Goal: Task Accomplishment & Management: Complete application form

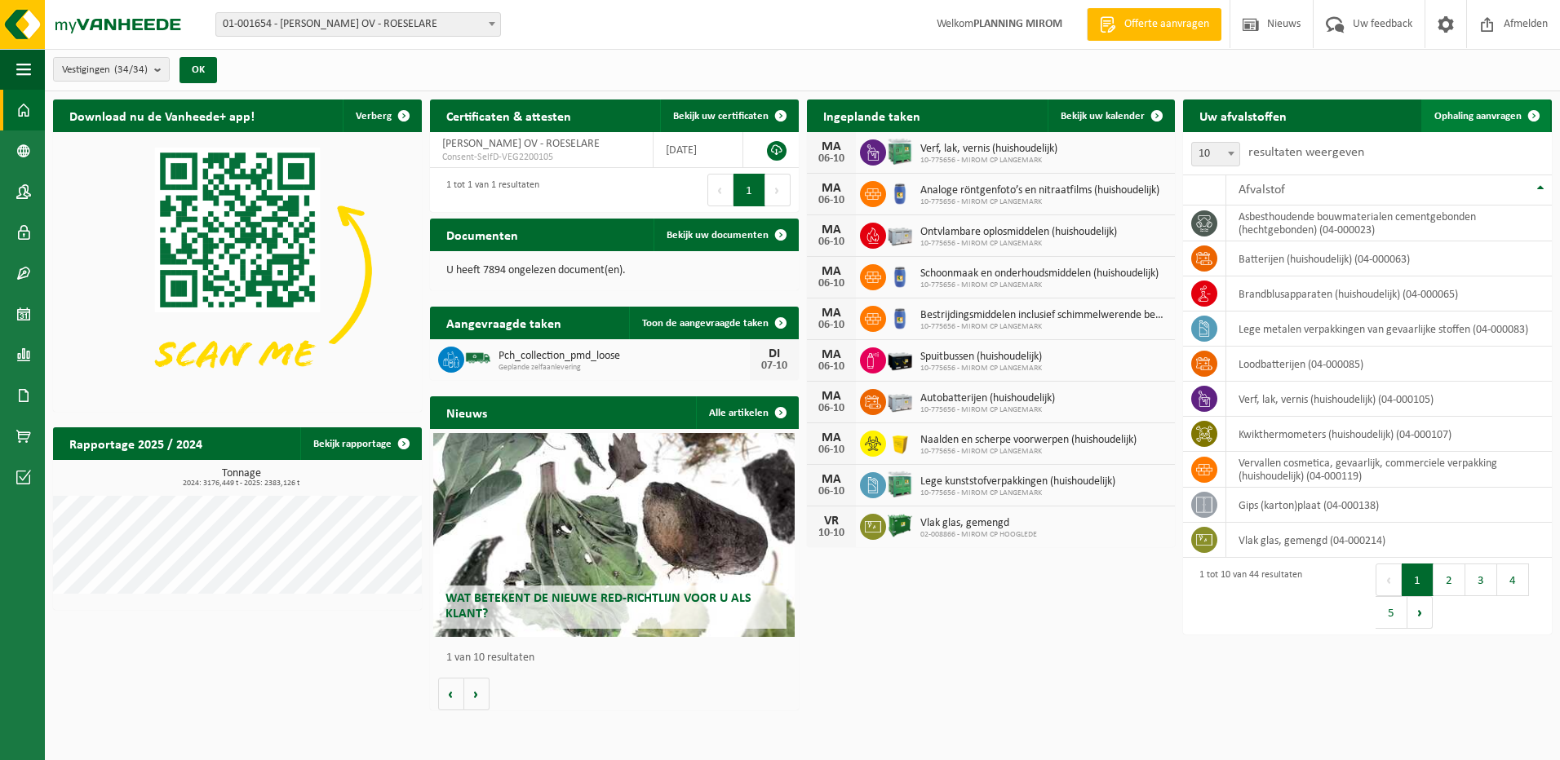
click at [1504, 116] on span "Ophaling aanvragen" at bounding box center [1477, 116] width 87 height 11
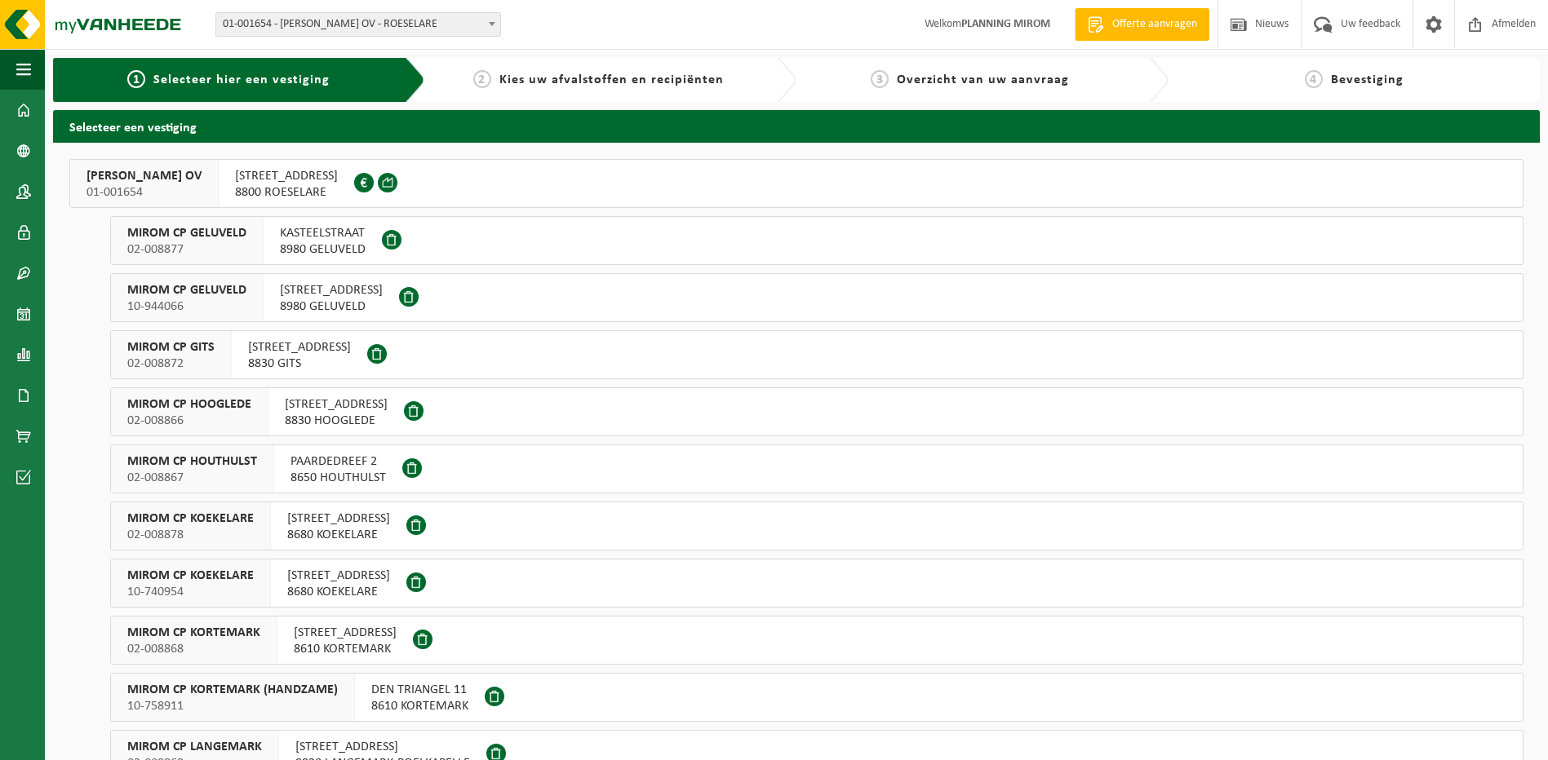
click at [338, 182] on span "[STREET_ADDRESS]" at bounding box center [286, 176] width 103 height 16
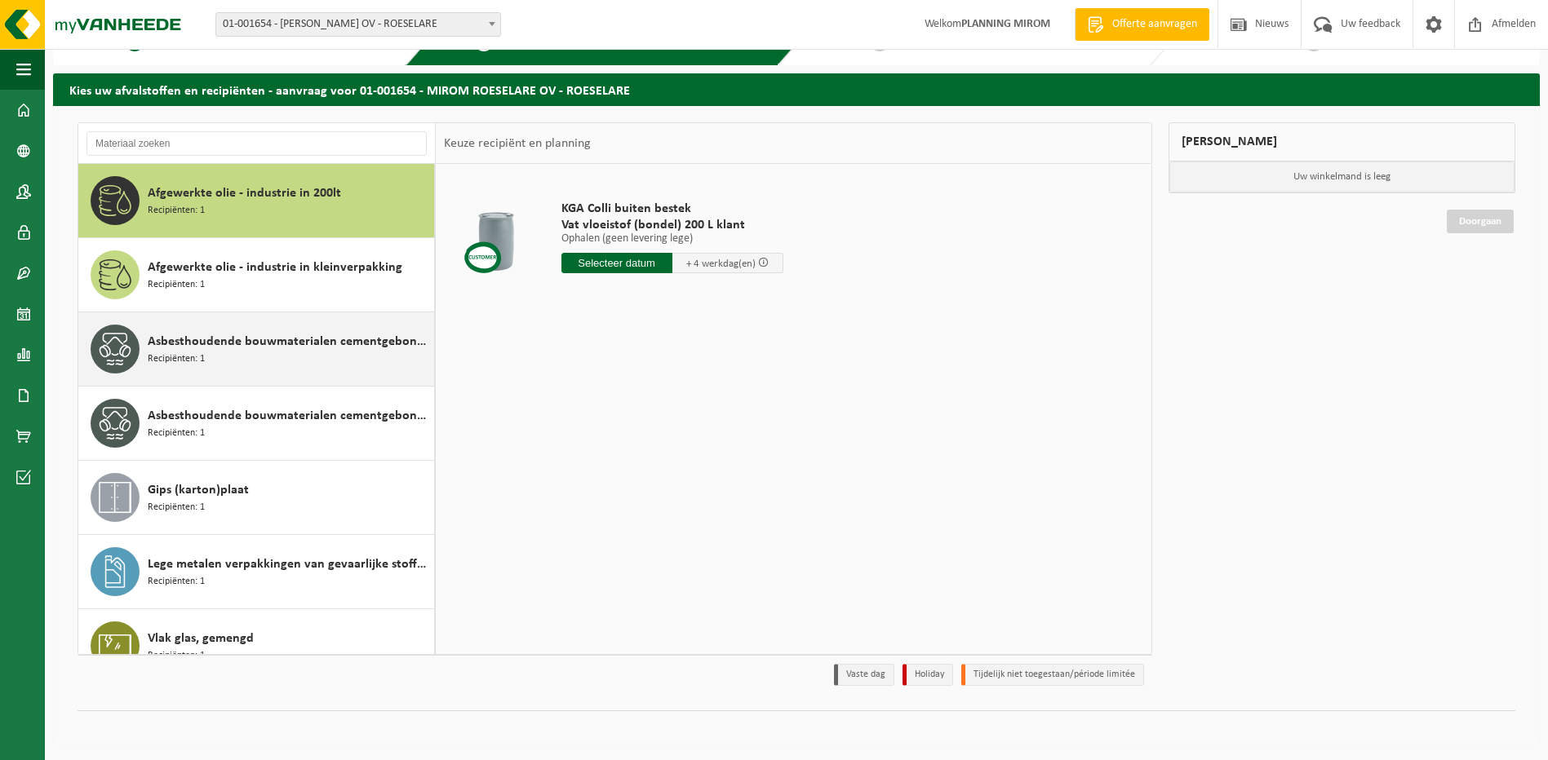
click at [263, 352] on div "Asbesthoudende bouwmaterialen cementgebonden (hechtgebonden) Recipiënten: 1" at bounding box center [289, 349] width 282 height 49
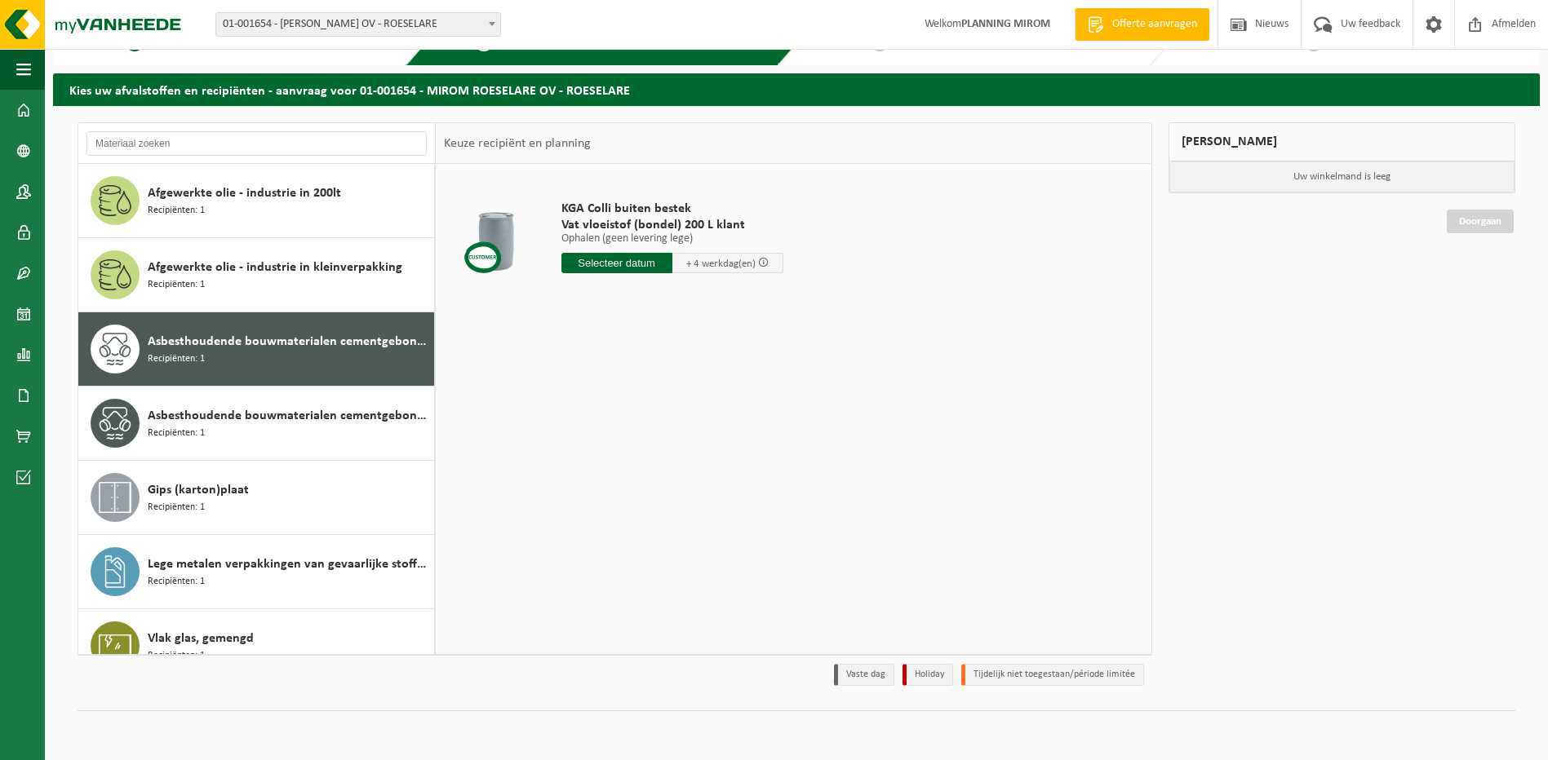
scroll to position [29, 0]
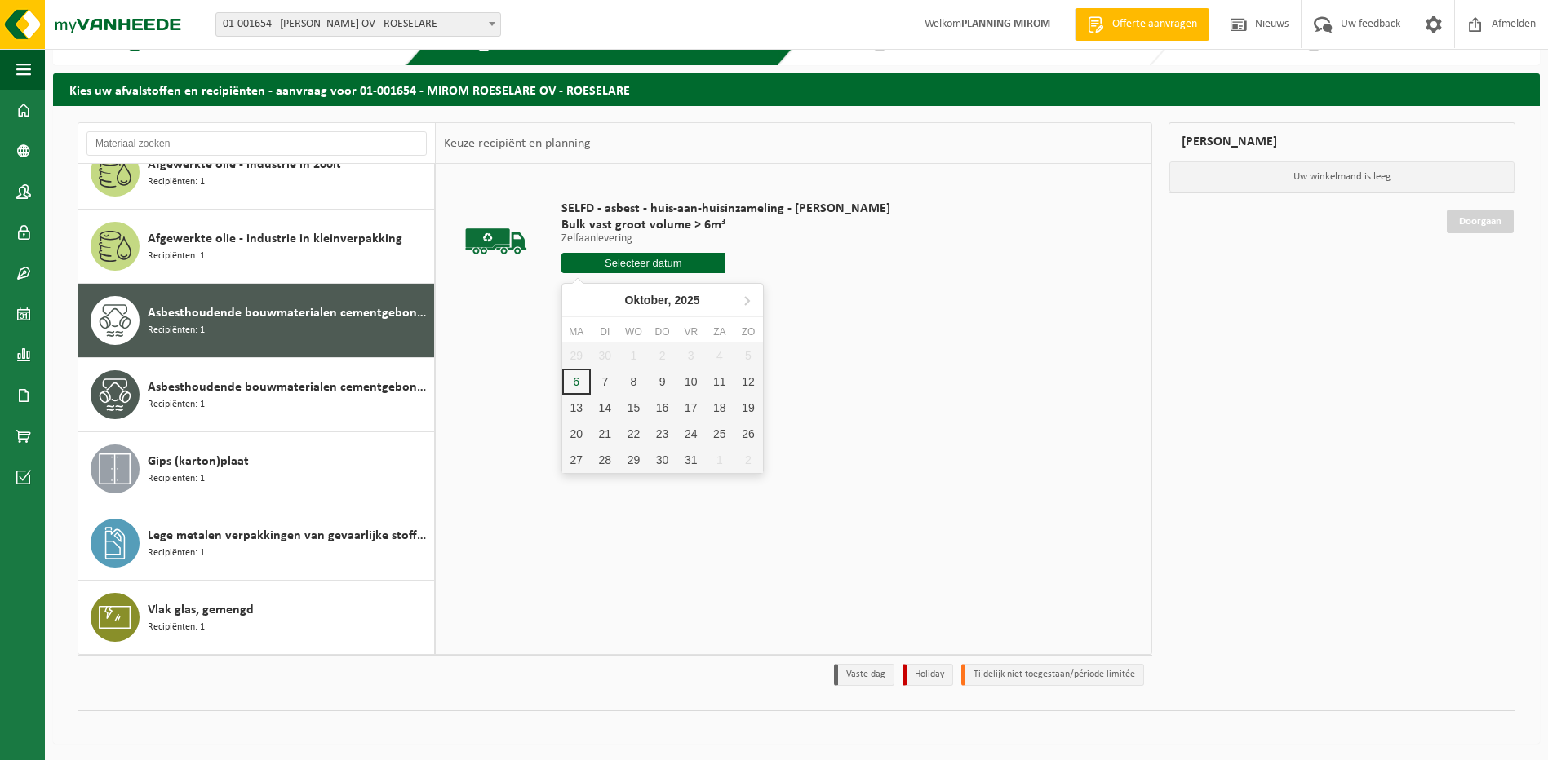
click at [682, 263] on input "text" at bounding box center [643, 263] width 165 height 20
click at [612, 381] on div "7" at bounding box center [605, 382] width 29 height 26
type input "Van 2025-10-07"
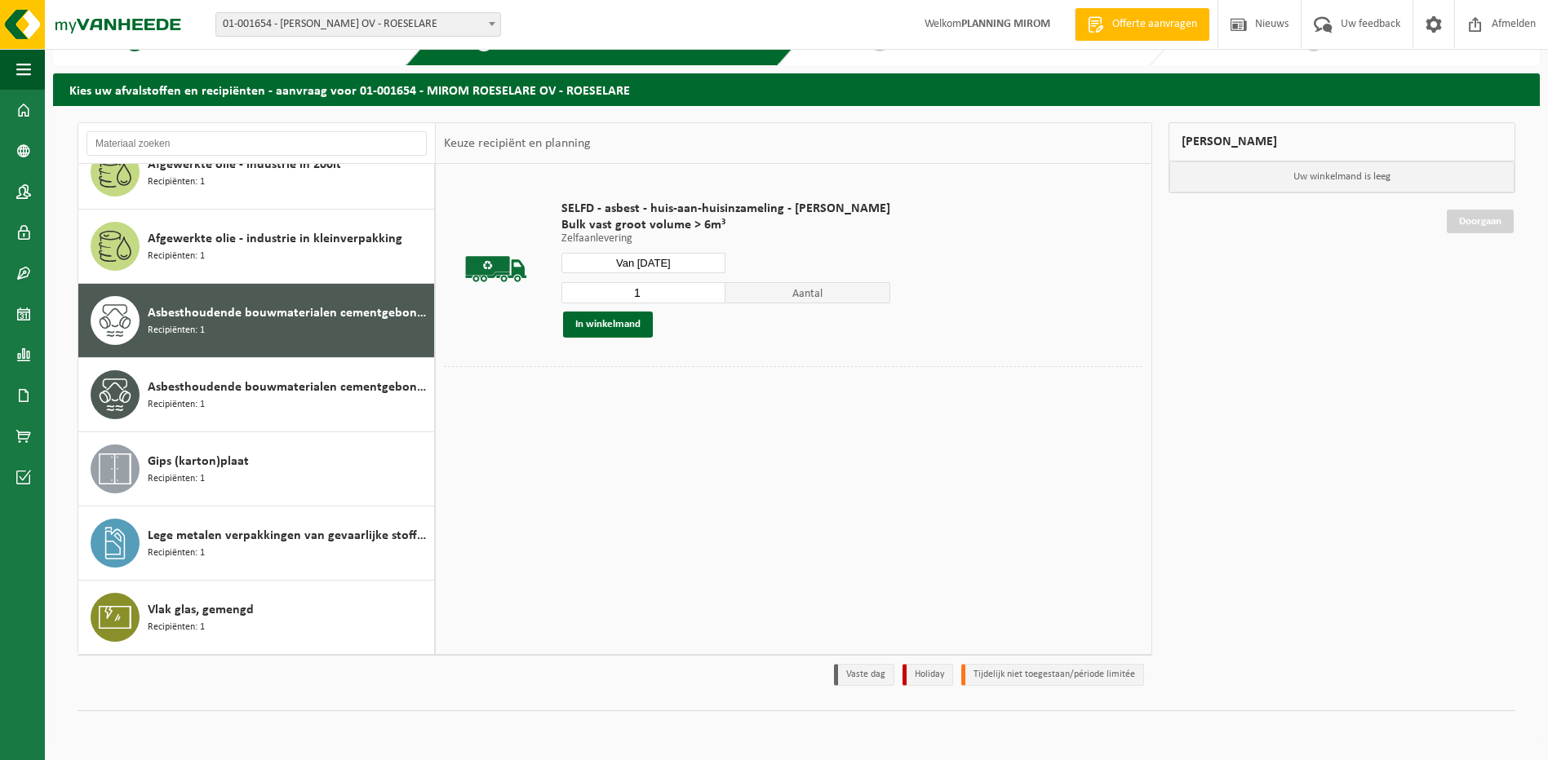
click at [650, 289] on input "1" at bounding box center [643, 292] width 165 height 21
type input "2"
click at [593, 321] on button "In winkelmand" at bounding box center [608, 325] width 90 height 26
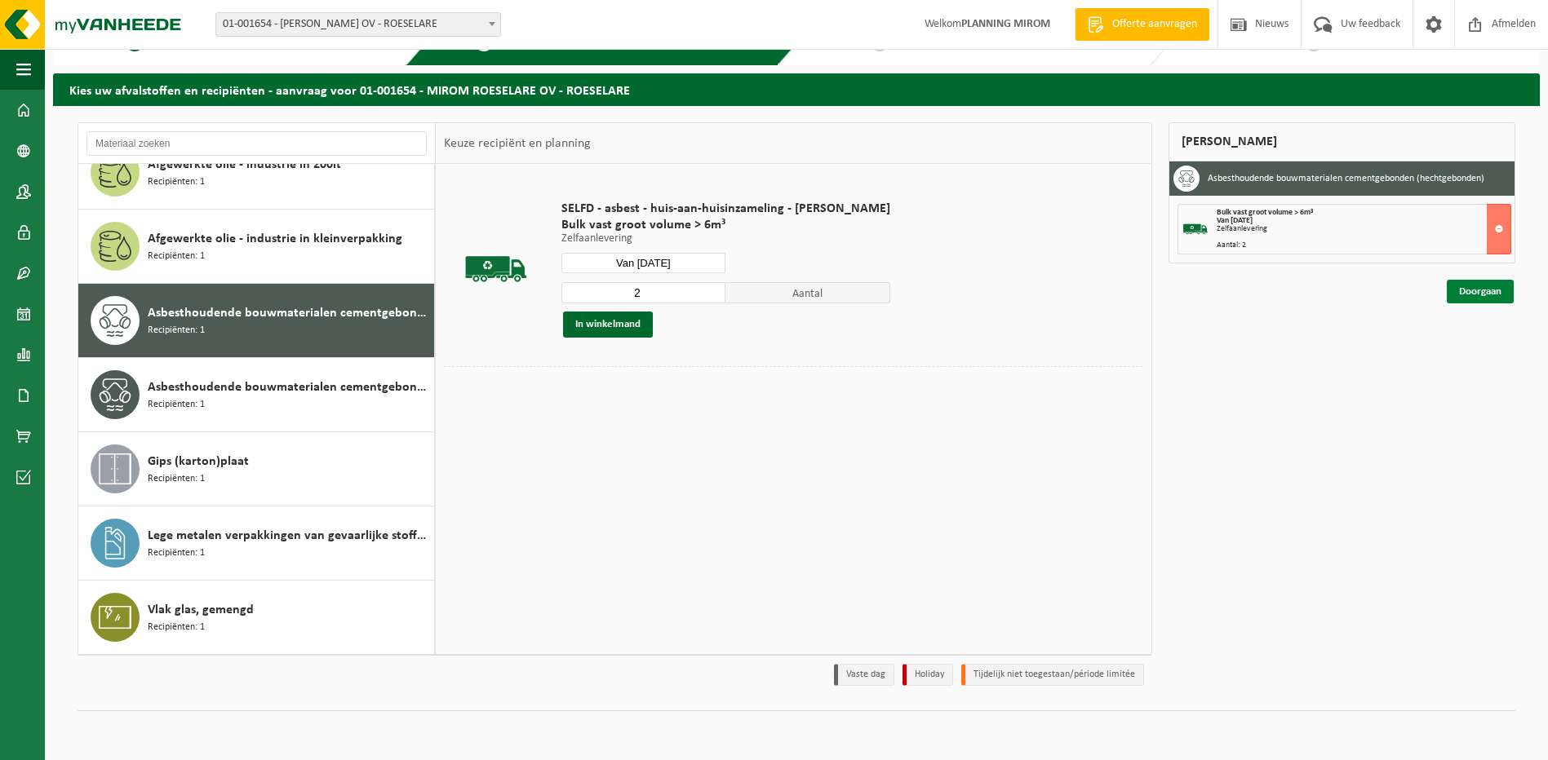
click at [1466, 292] on link "Doorgaan" at bounding box center [1479, 292] width 67 height 24
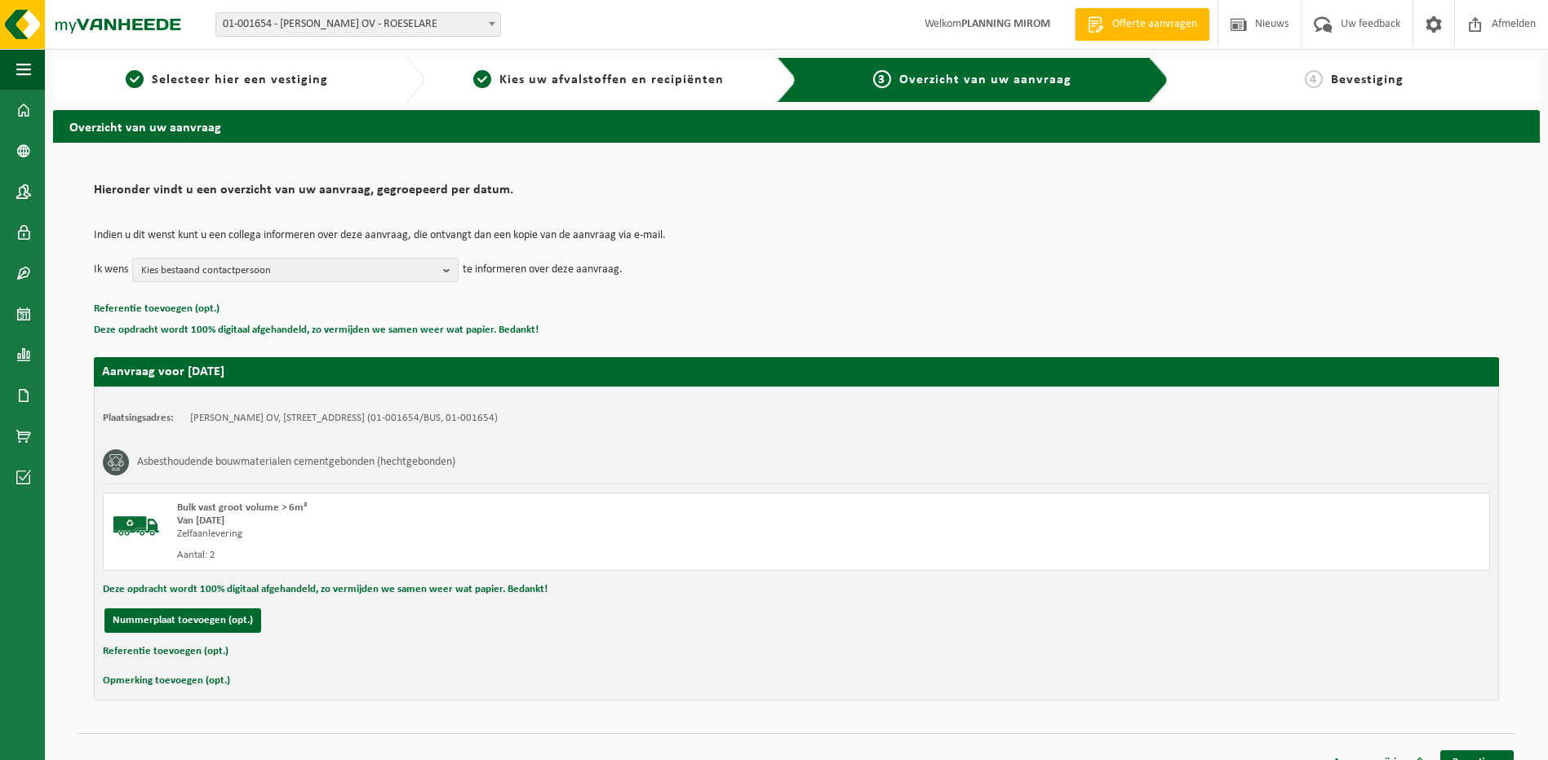
scroll to position [23, 0]
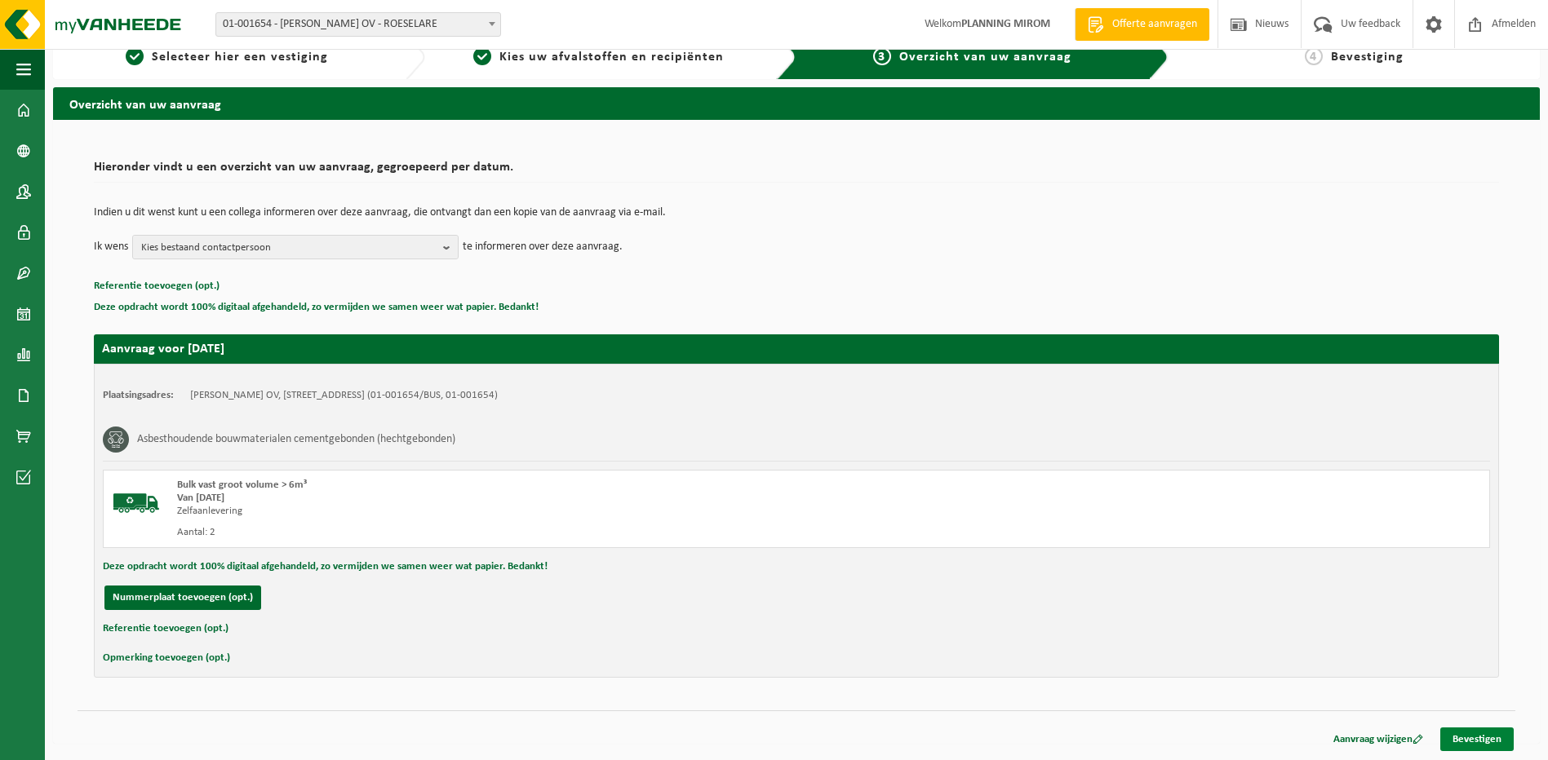
click at [1472, 730] on link "Bevestigen" at bounding box center [1476, 740] width 73 height 24
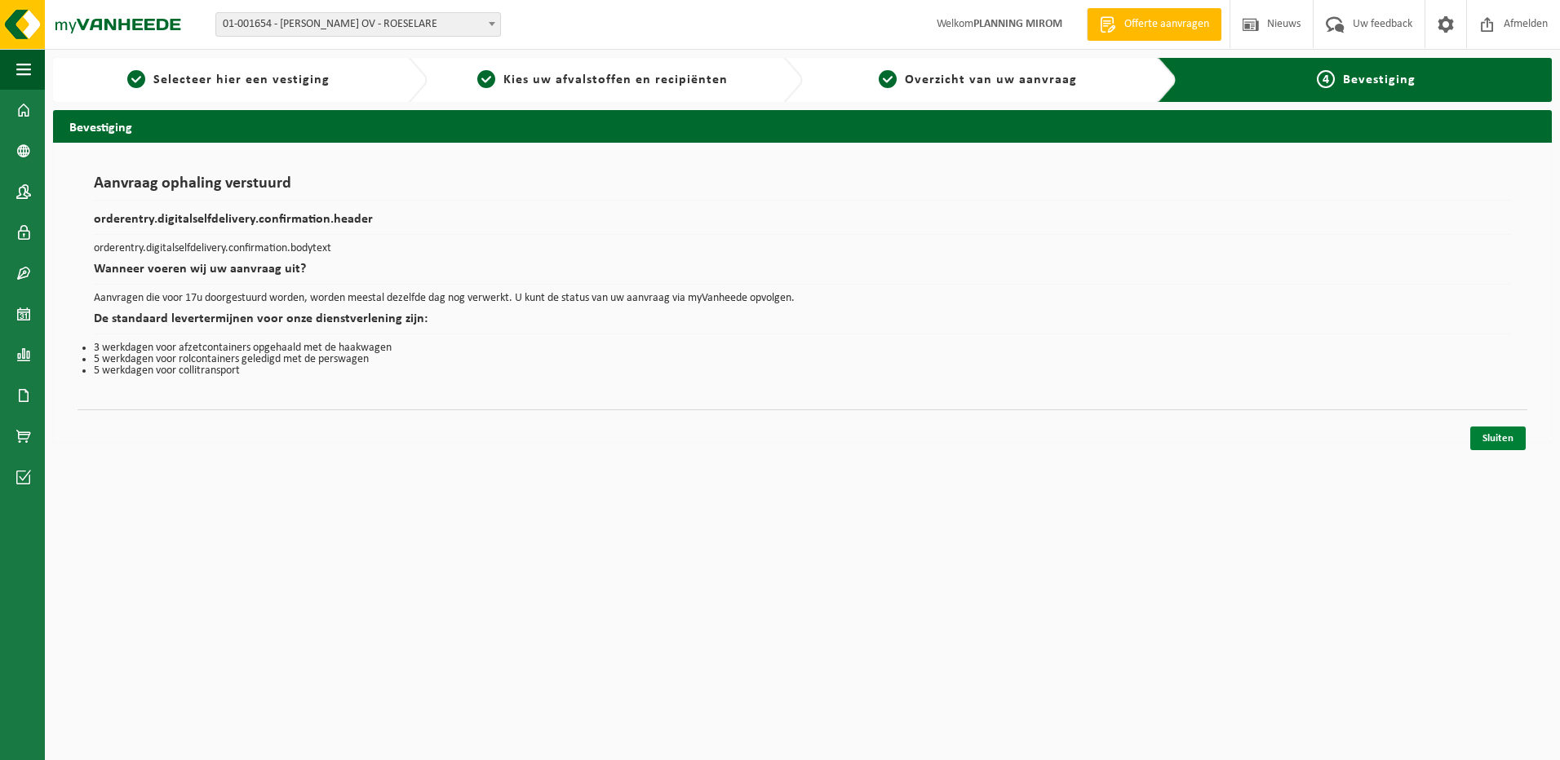
click at [1477, 436] on link "Sluiten" at bounding box center [1497, 439] width 55 height 24
